Goal: Check status: Check status

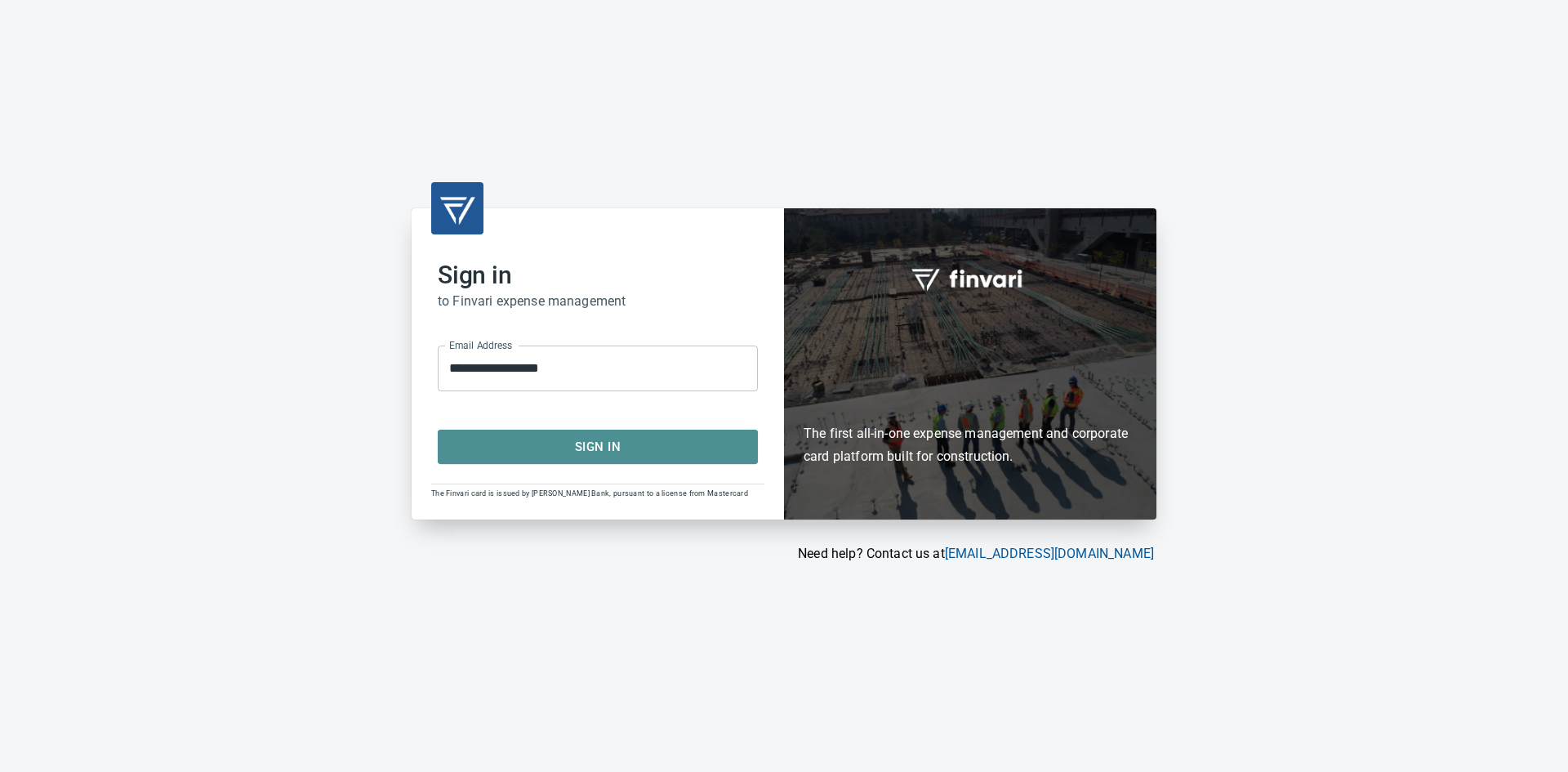
click at [577, 437] on span "Sign In" at bounding box center [598, 446] width 285 height 21
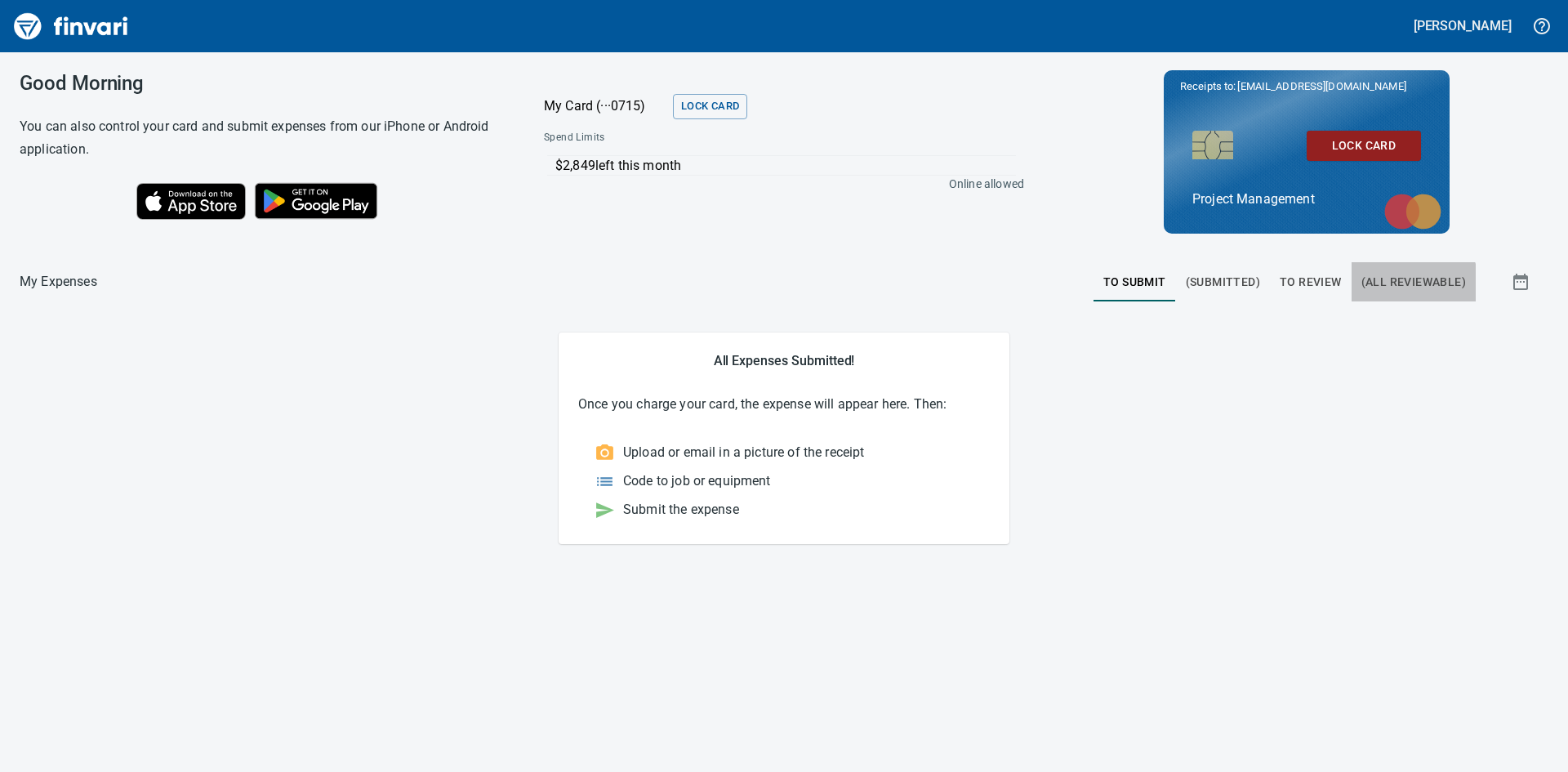
click at [1402, 291] on span "(All Reviewable)" at bounding box center [1414, 282] width 105 height 21
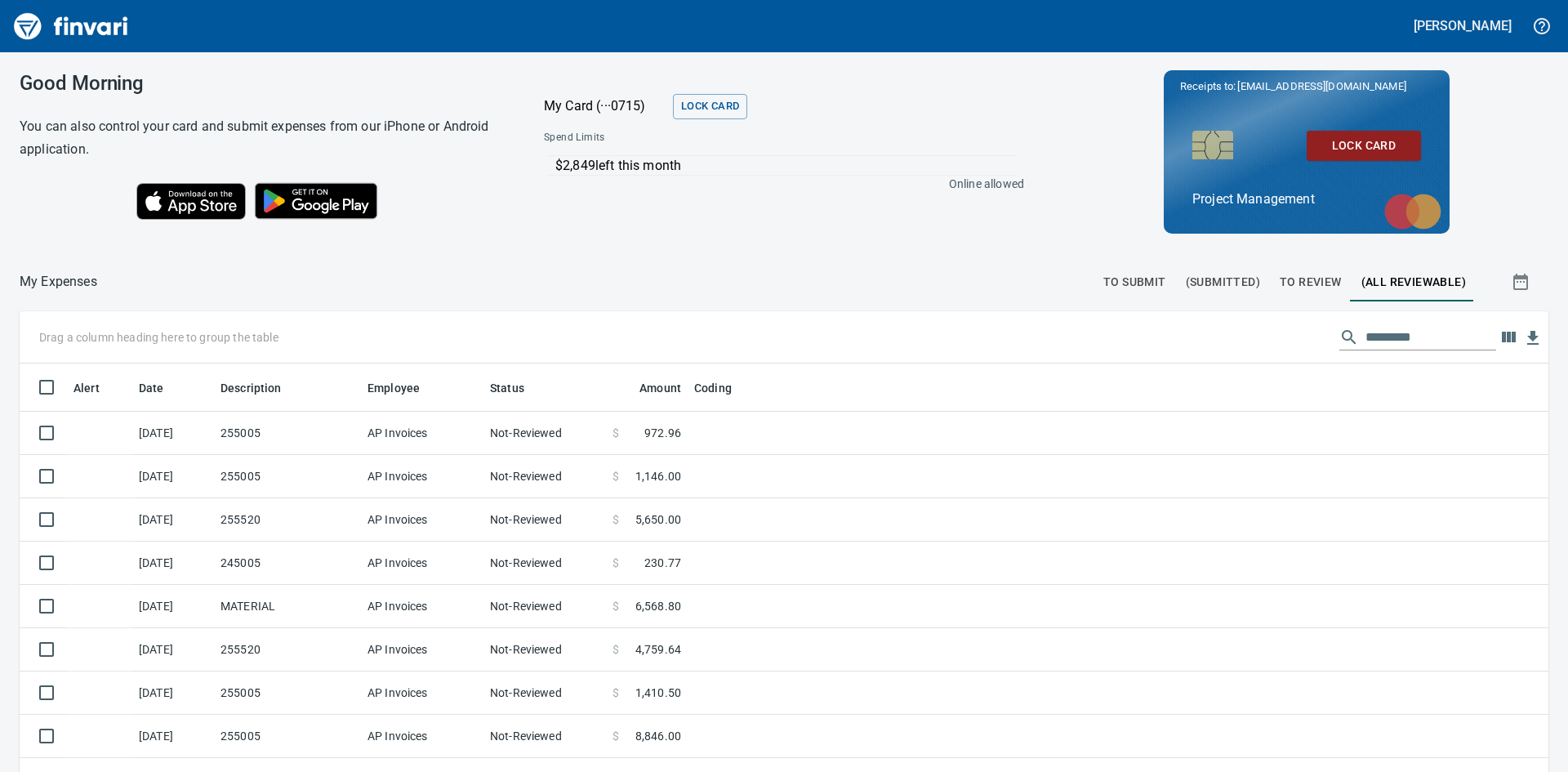
scroll to position [580, 1492]
click at [1301, 285] on span "To Review" at bounding box center [1310, 282] width 62 height 21
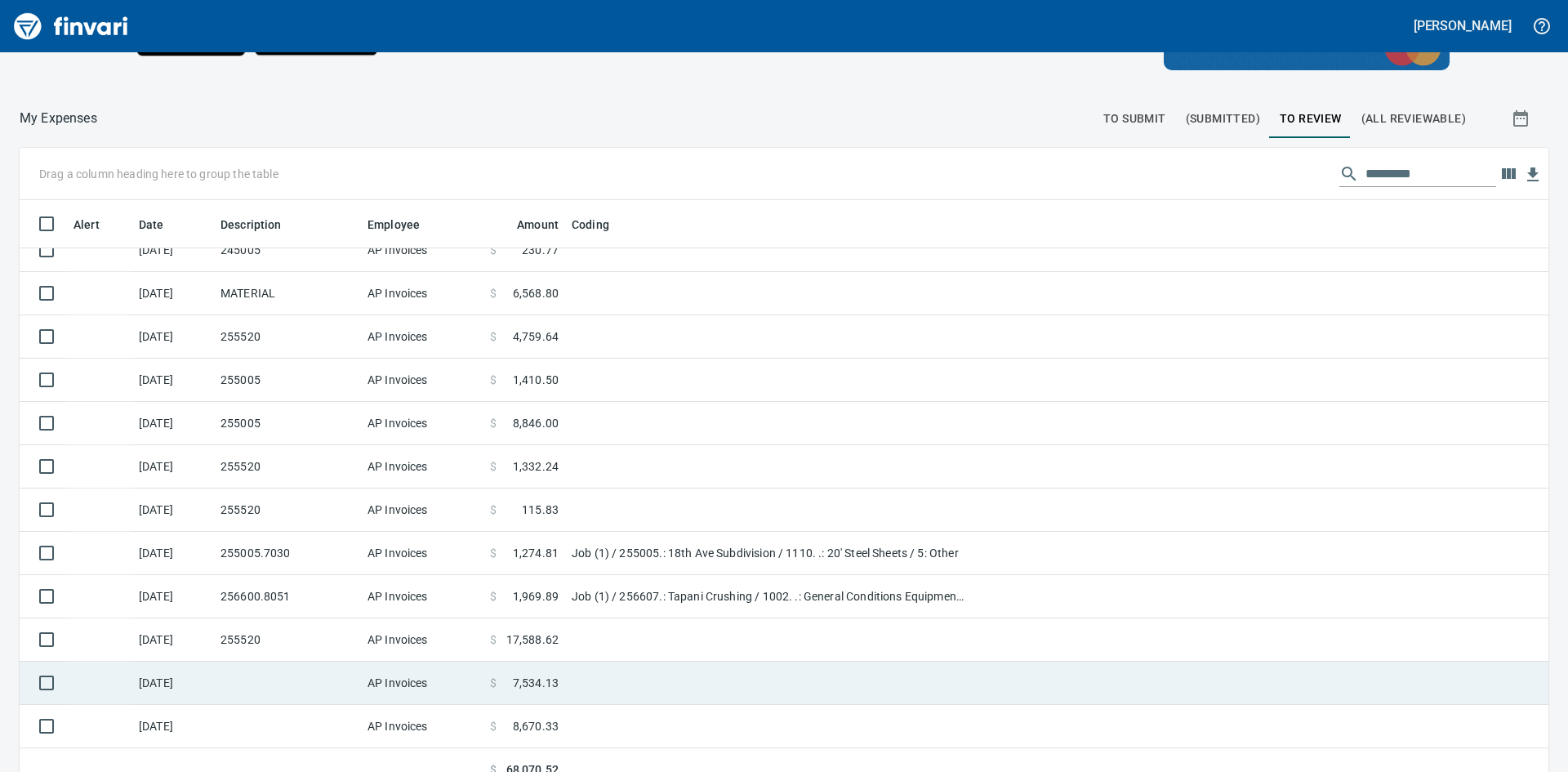
scroll to position [184, 0]
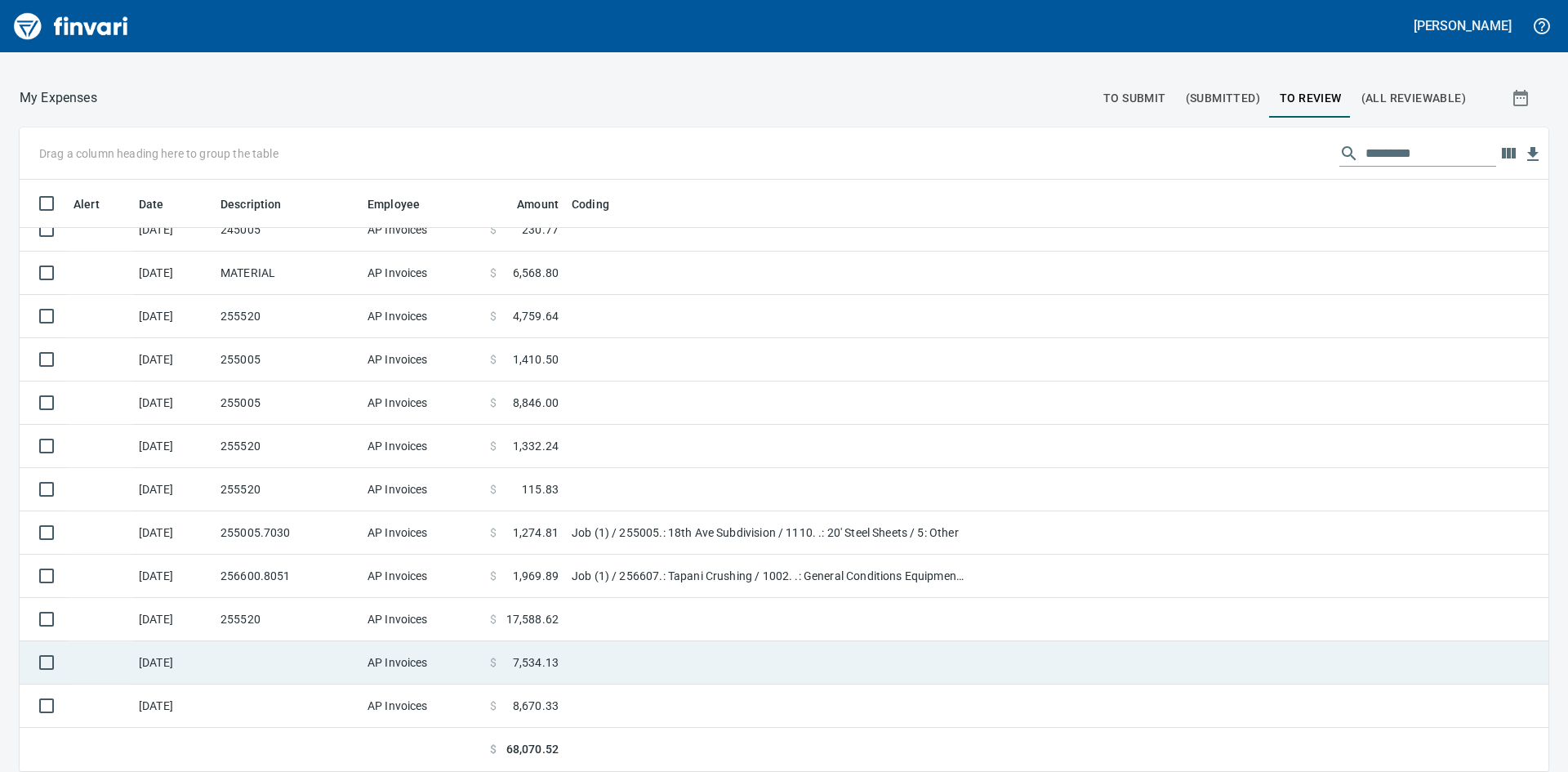
click at [534, 669] on span "7,534.13" at bounding box center [536, 662] width 45 height 17
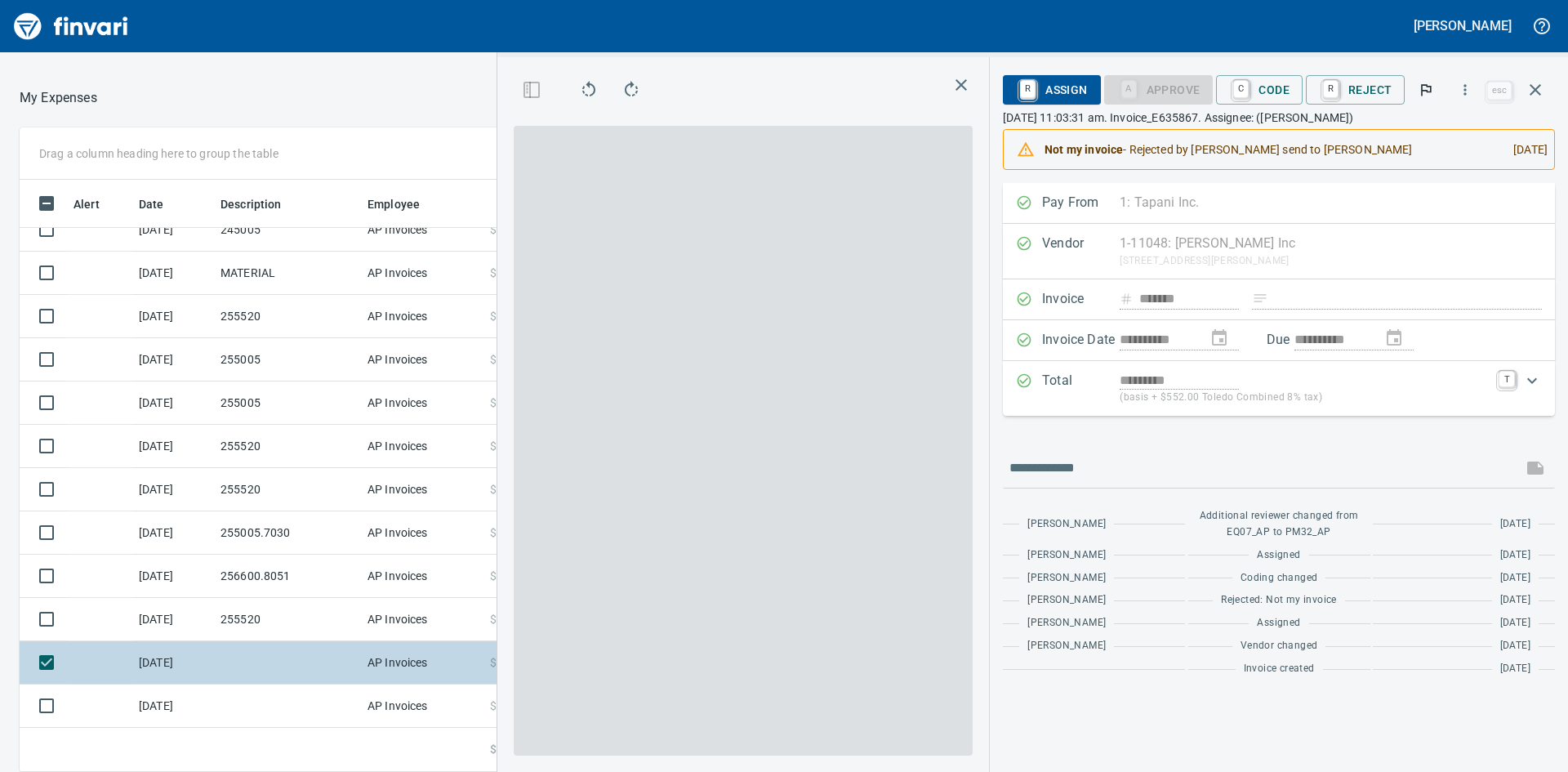
scroll to position [580, 1084]
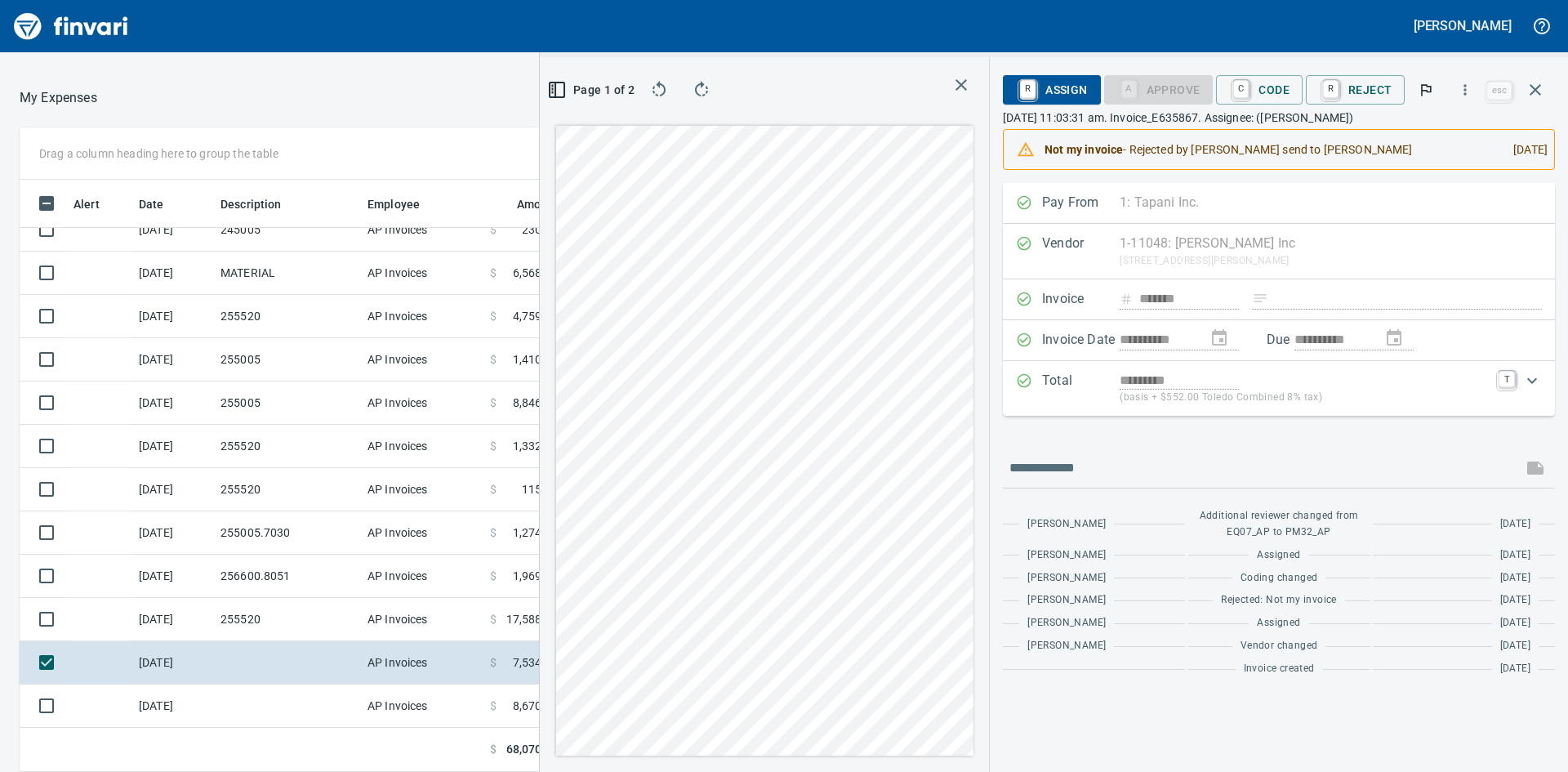
click at [566, 86] on icon "button" at bounding box center [557, 90] width 20 height 20
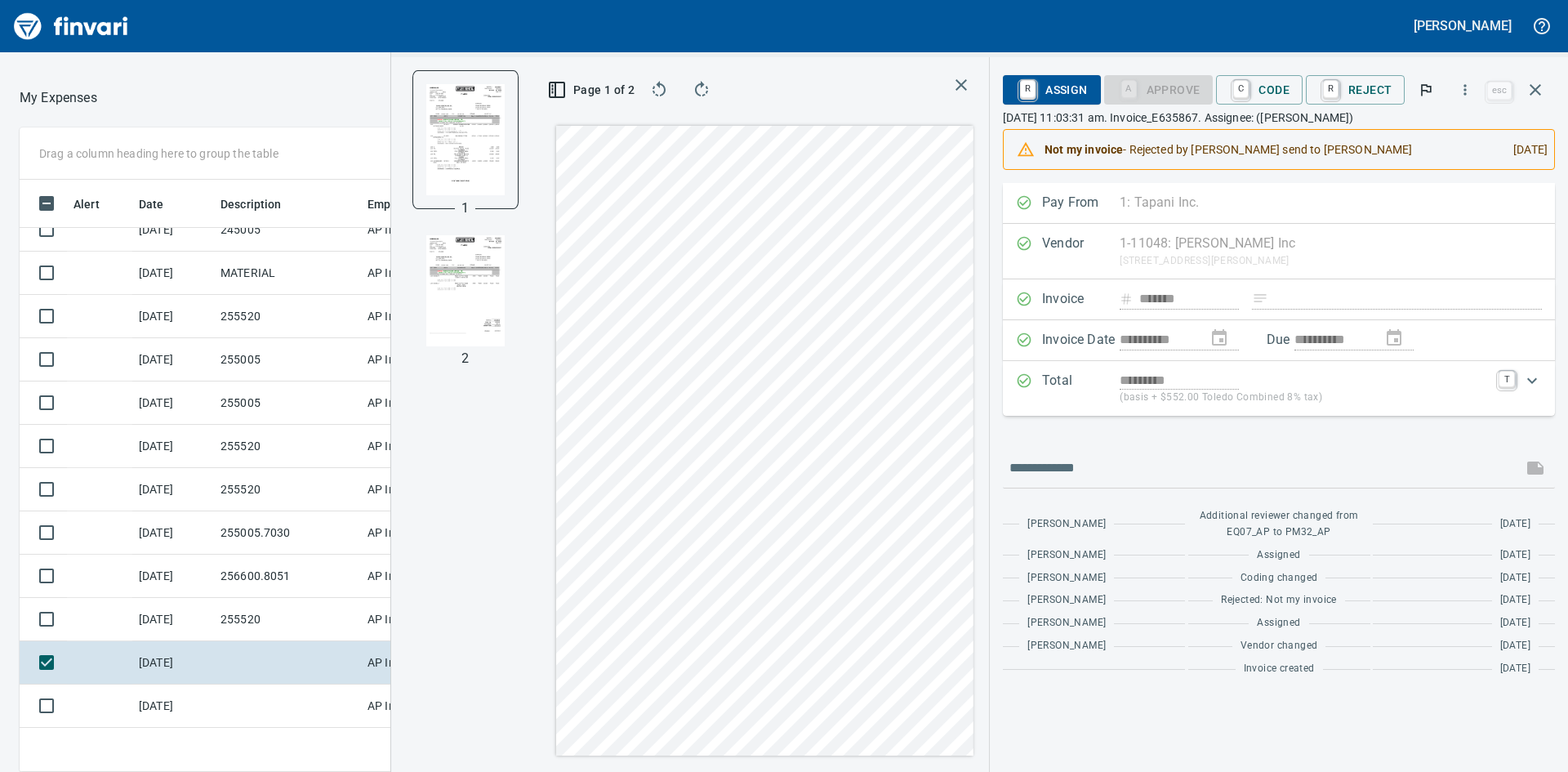
click at [907, 115] on div "Page 1 of 2" at bounding box center [764, 414] width 450 height 715
click at [446, 303] on img "button" at bounding box center [464, 291] width 78 height 111
click at [1280, 83] on span "C Code" at bounding box center [1259, 90] width 60 height 28
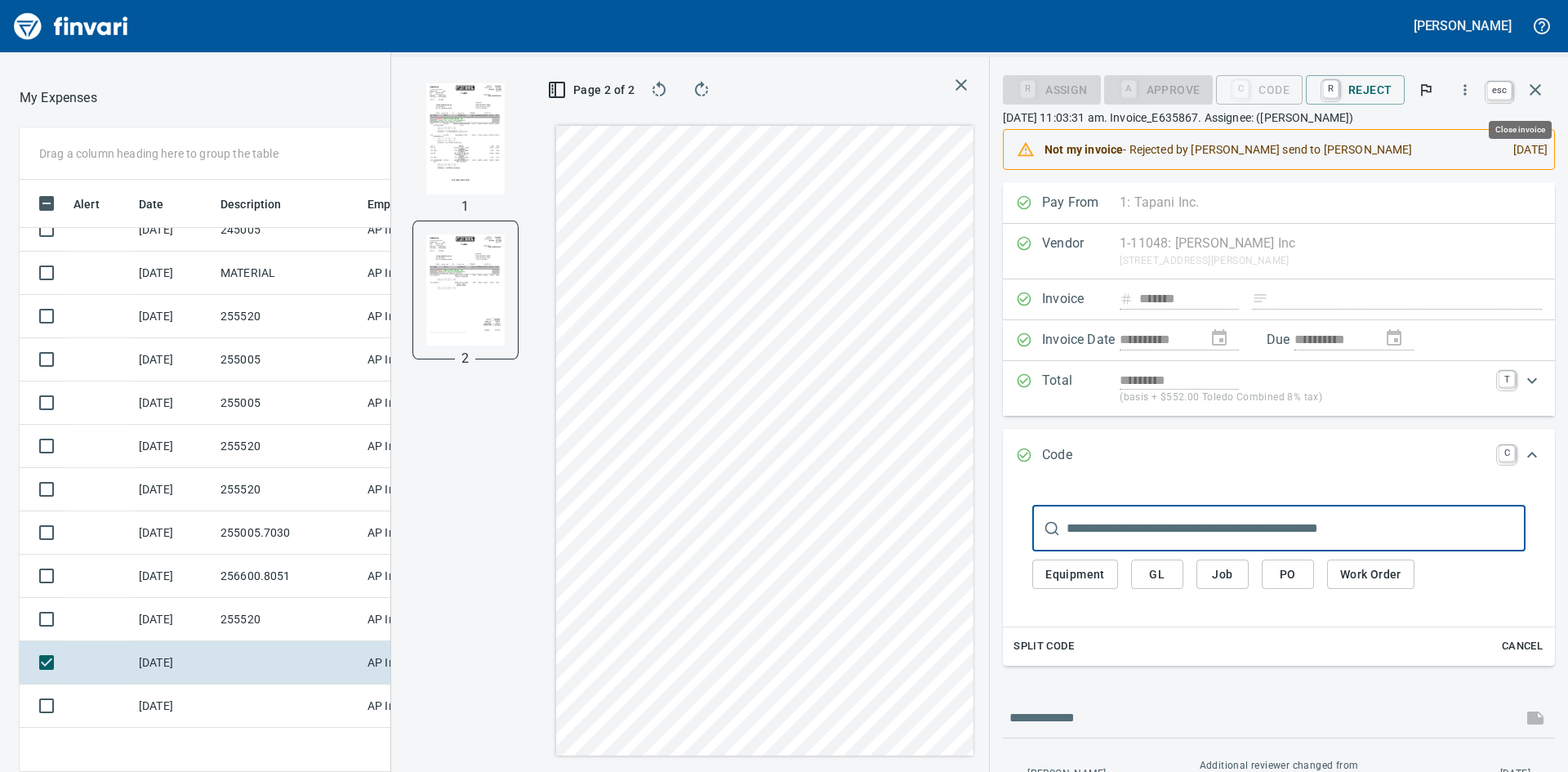
click at [1528, 82] on icon "button" at bounding box center [1535, 90] width 20 height 20
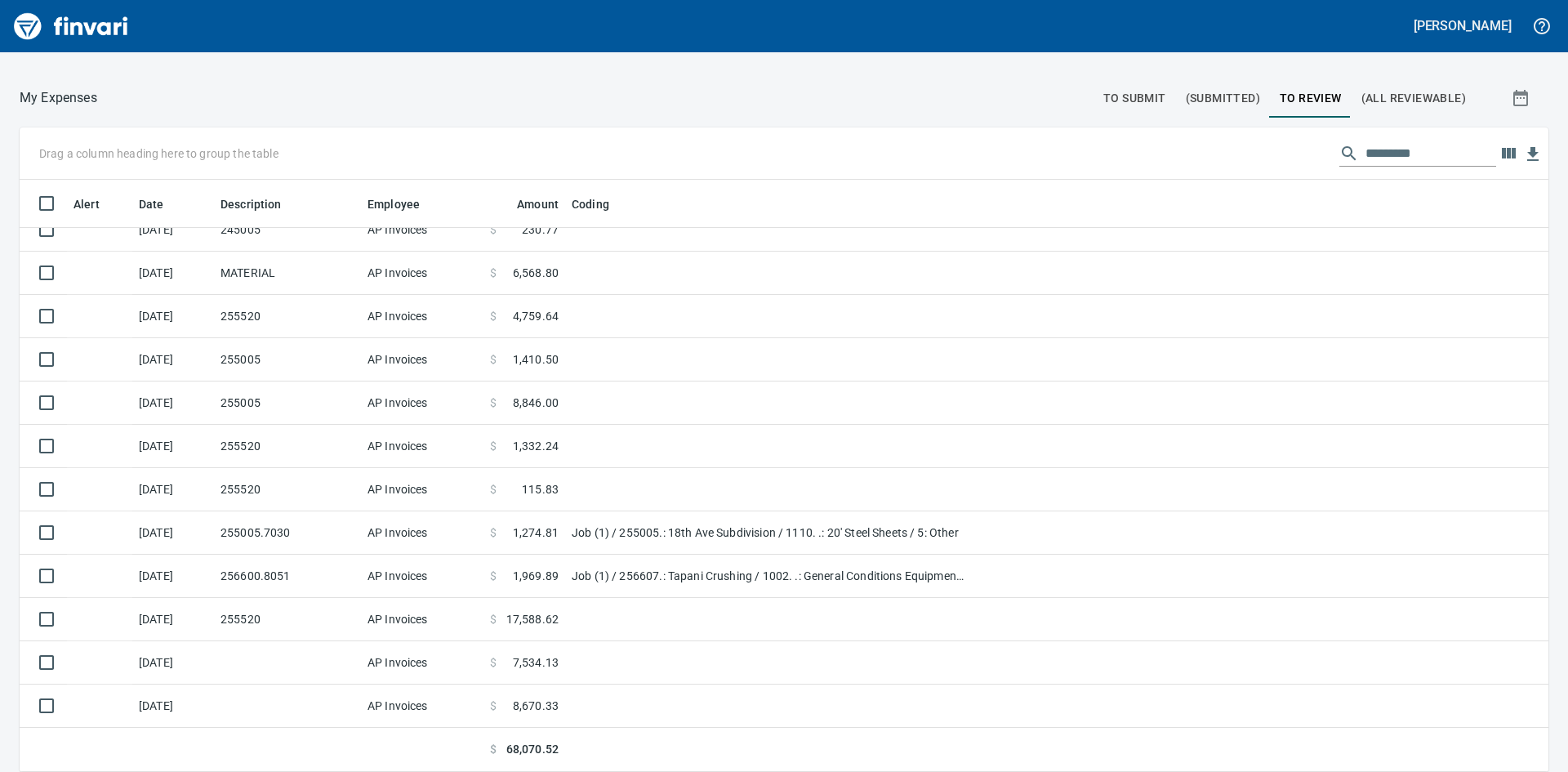
scroll to position [580, 1492]
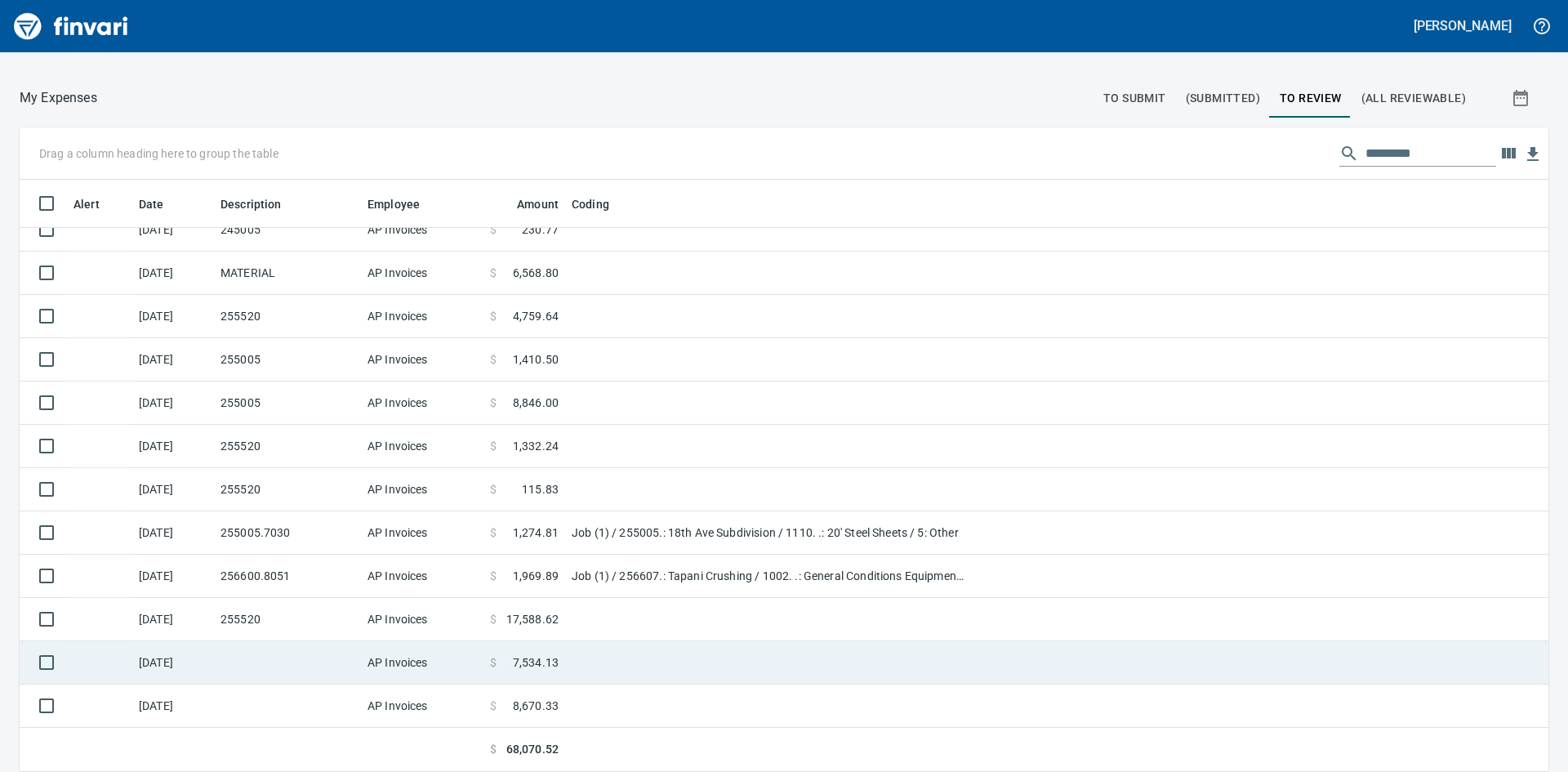
click at [418, 660] on td "AP Invoices" at bounding box center [422, 663] width 123 height 43
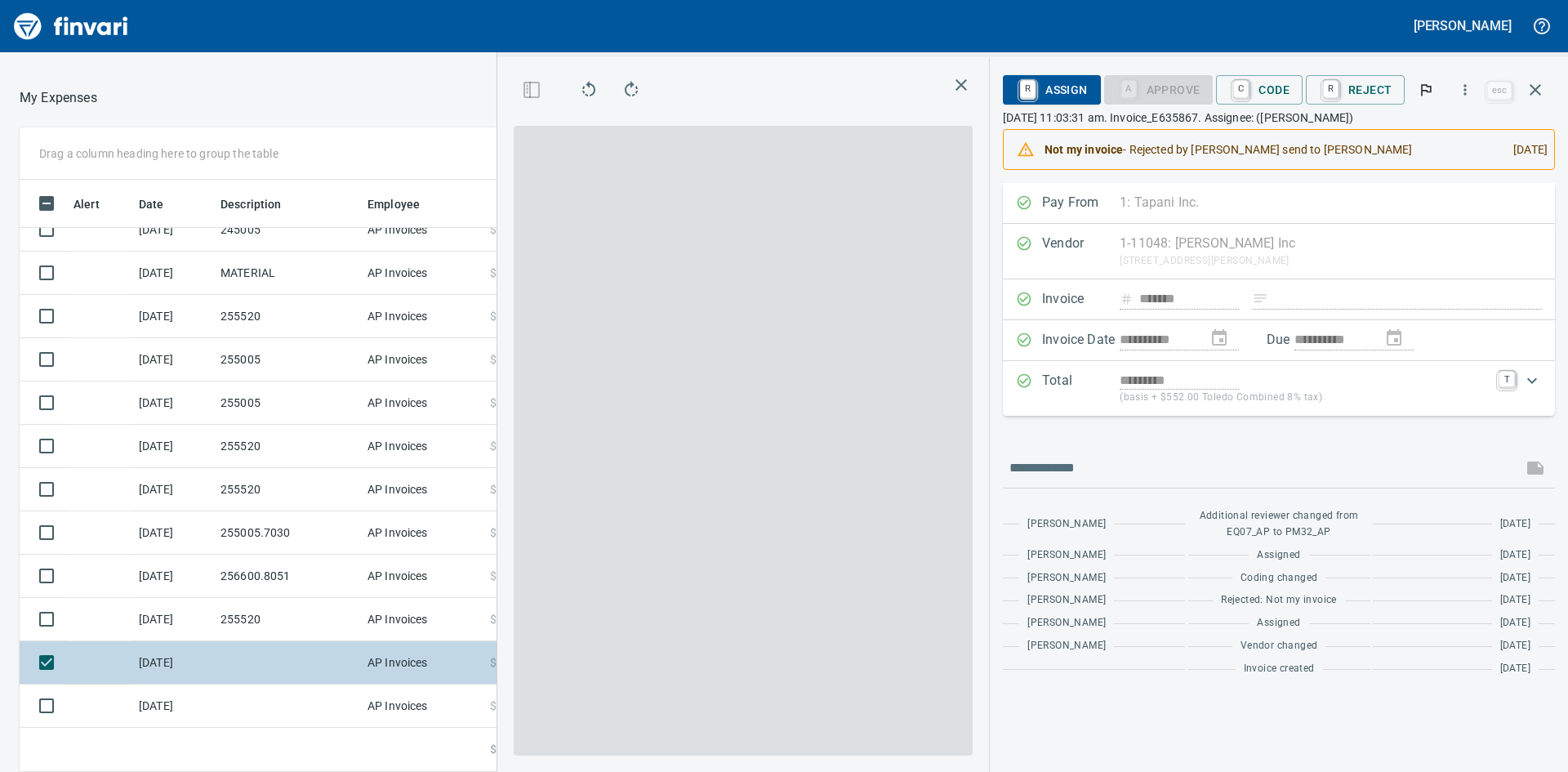
scroll to position [580, 1084]
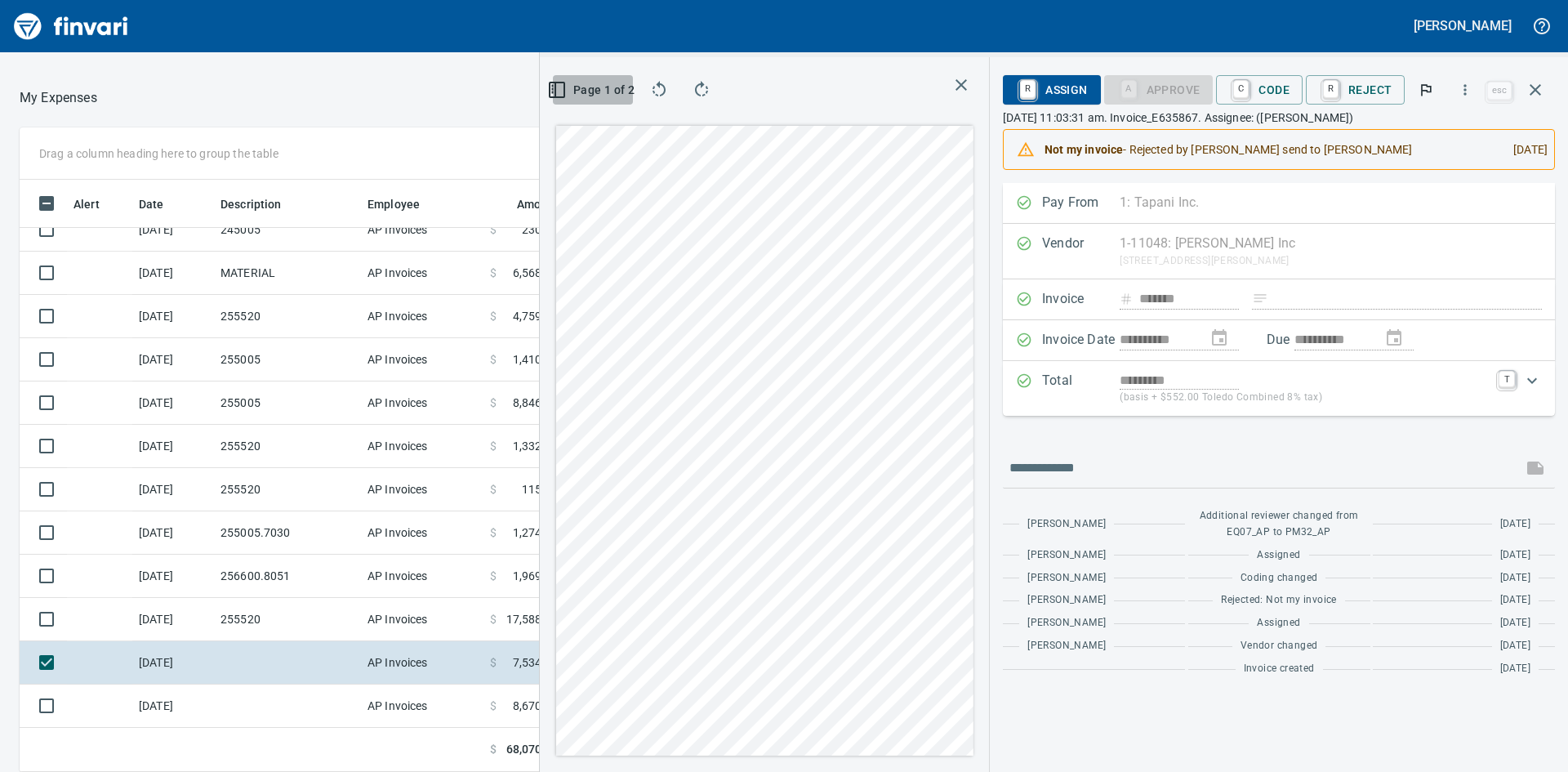
click at [553, 87] on rect "button" at bounding box center [553, 86] width 2 height 2
